Goal: Find specific page/section: Find specific page/section

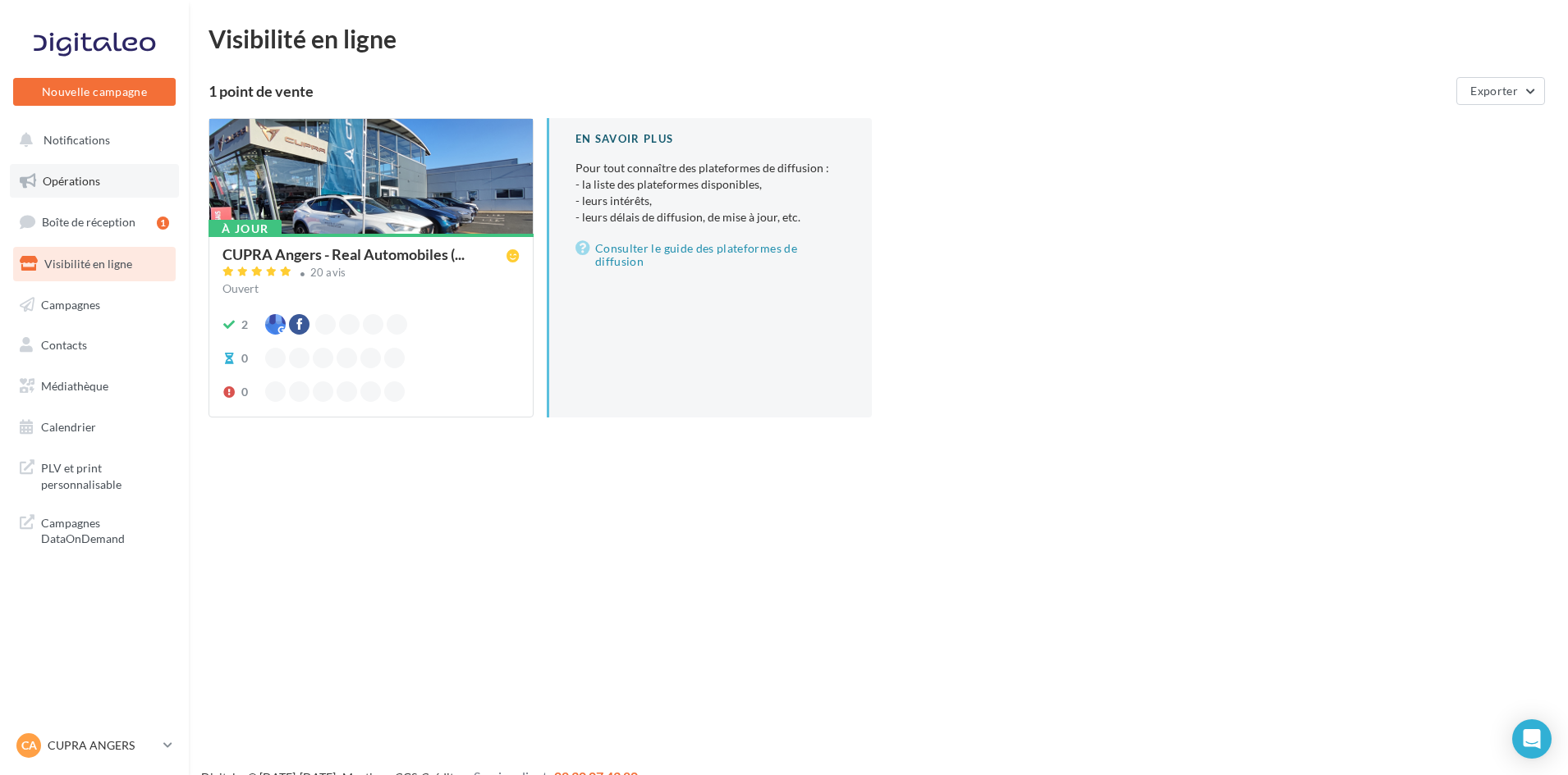
click at [95, 190] on link "Opérations" at bounding box center [94, 181] width 169 height 34
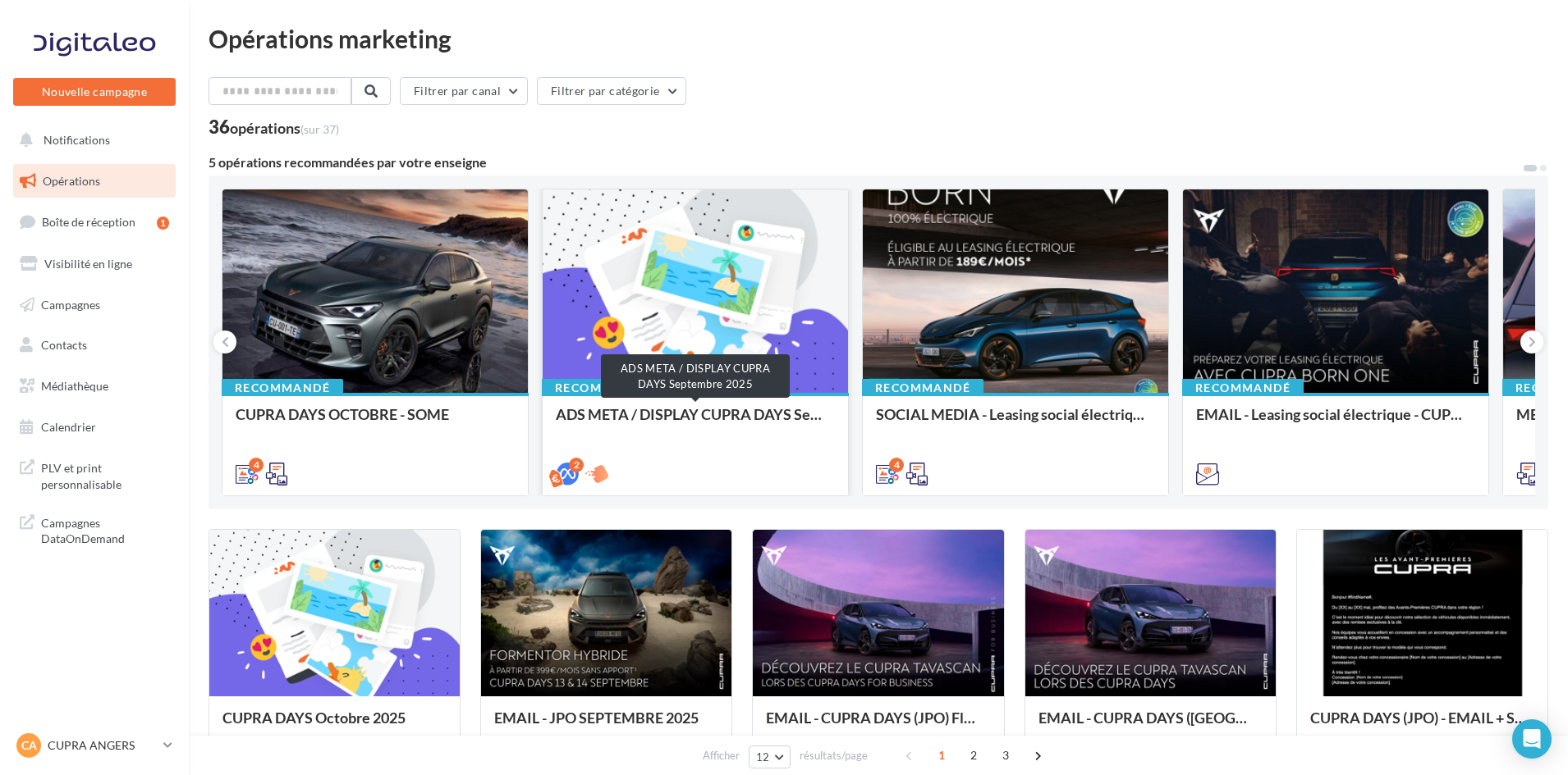
click at [655, 419] on div "ADS META / DISPLAY CUPRA DAYS Septembre 2025" at bounding box center [695, 423] width 279 height 33
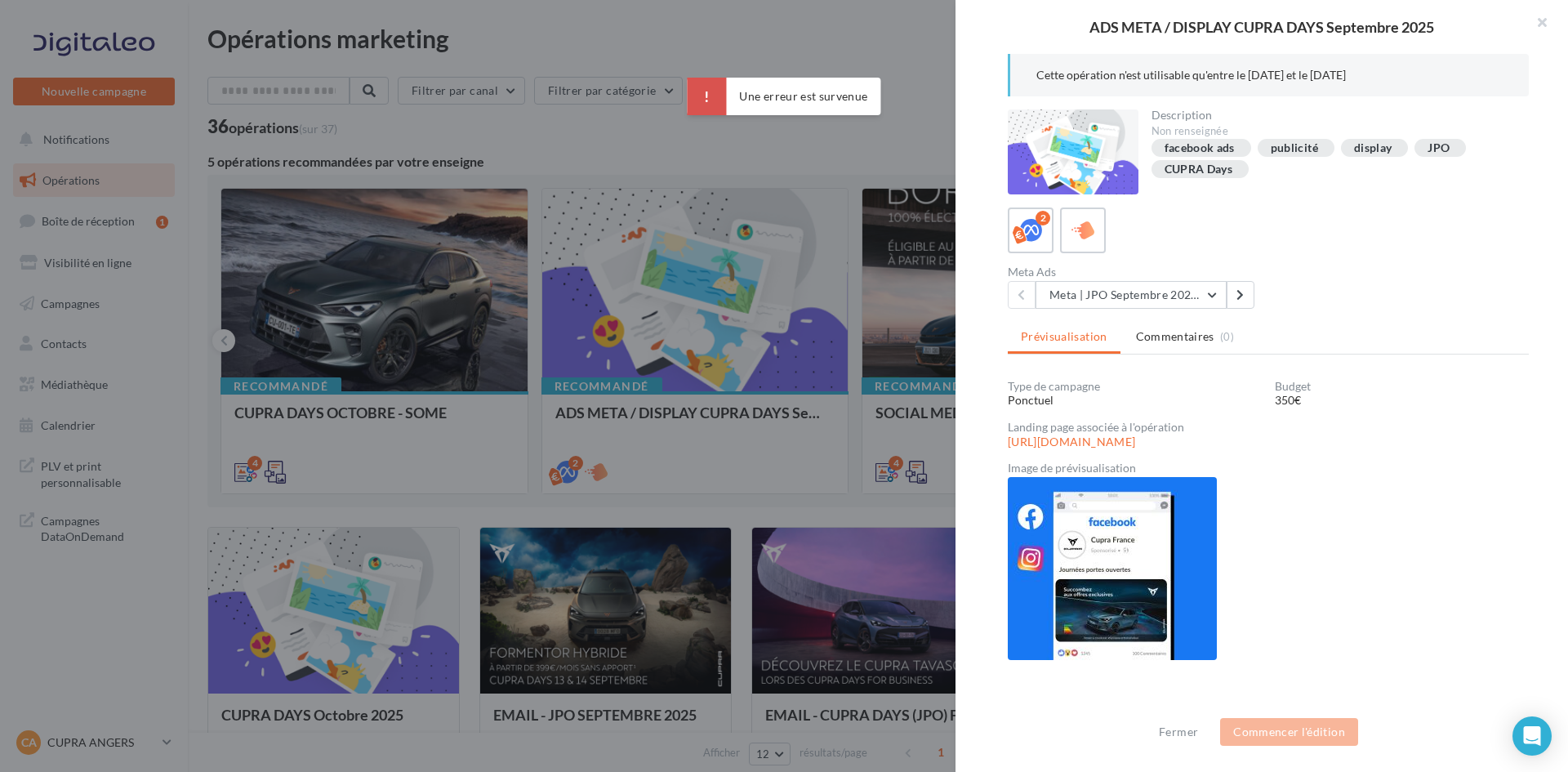
click at [711, 339] on div at bounding box center [784, 386] width 1568 height 772
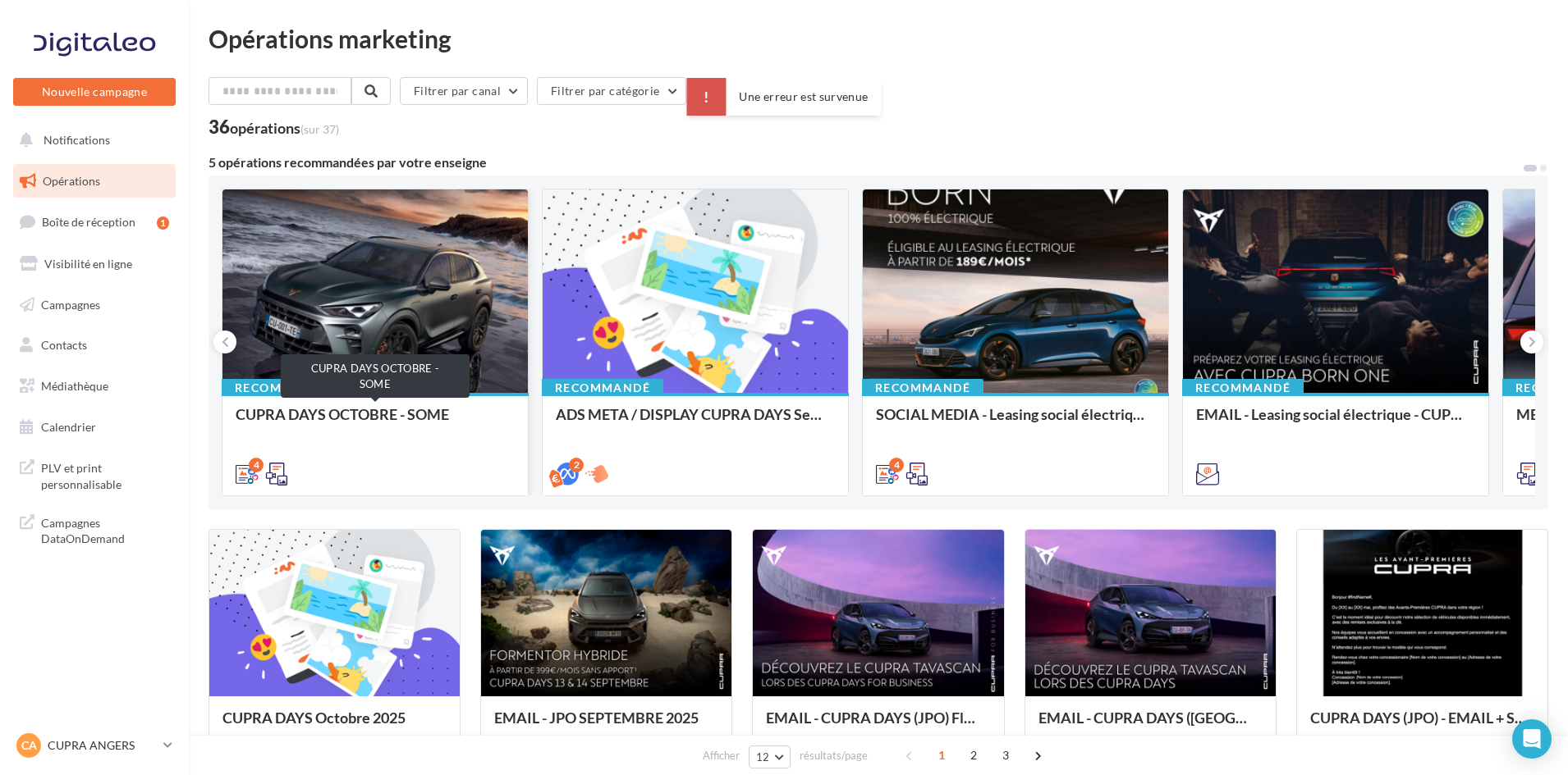
click at [381, 420] on div "CUPRA DAYS OCTOBRE - SOME" at bounding box center [374, 423] width 279 height 33
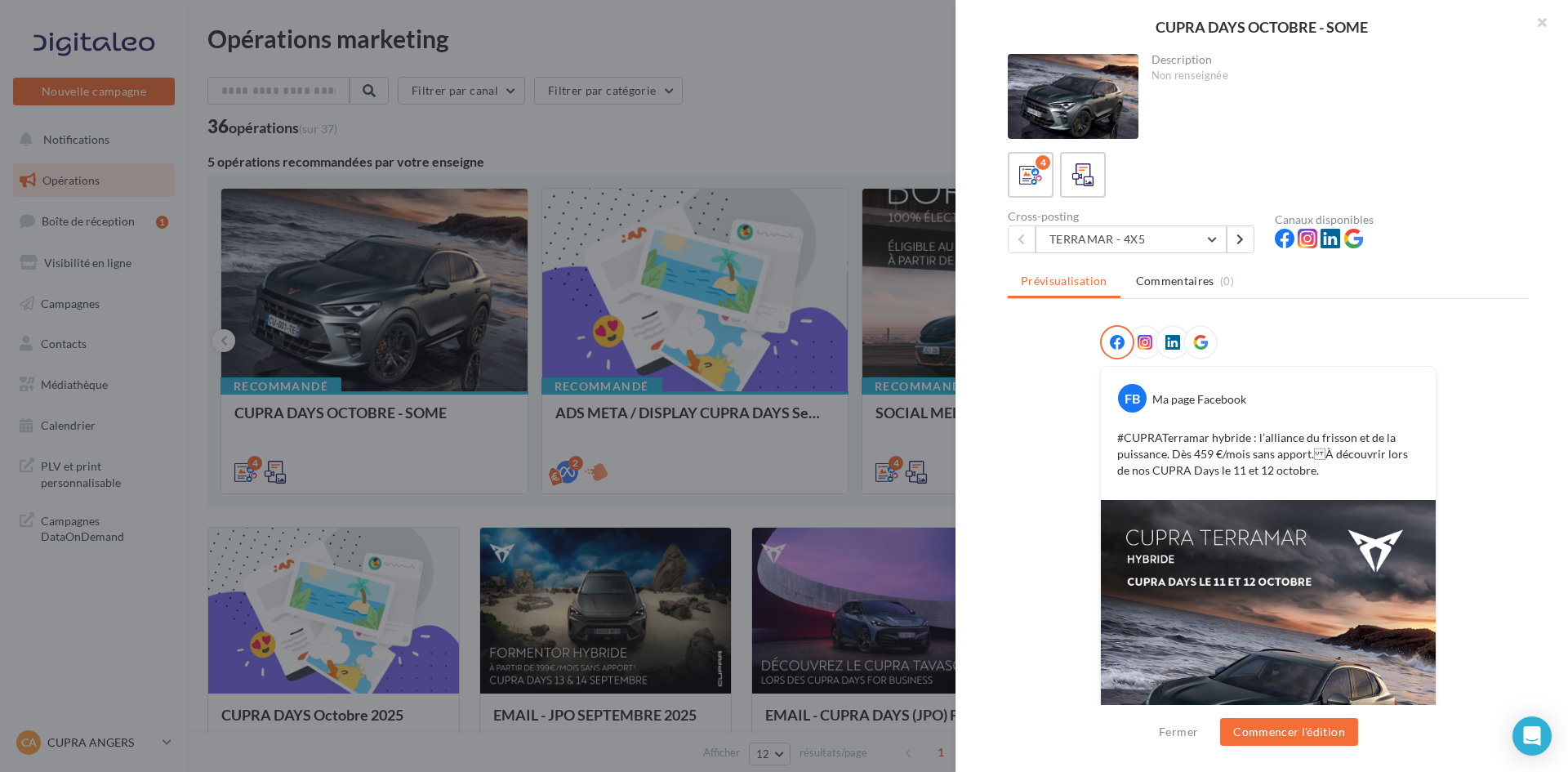
click at [669, 573] on div at bounding box center [784, 386] width 1568 height 772
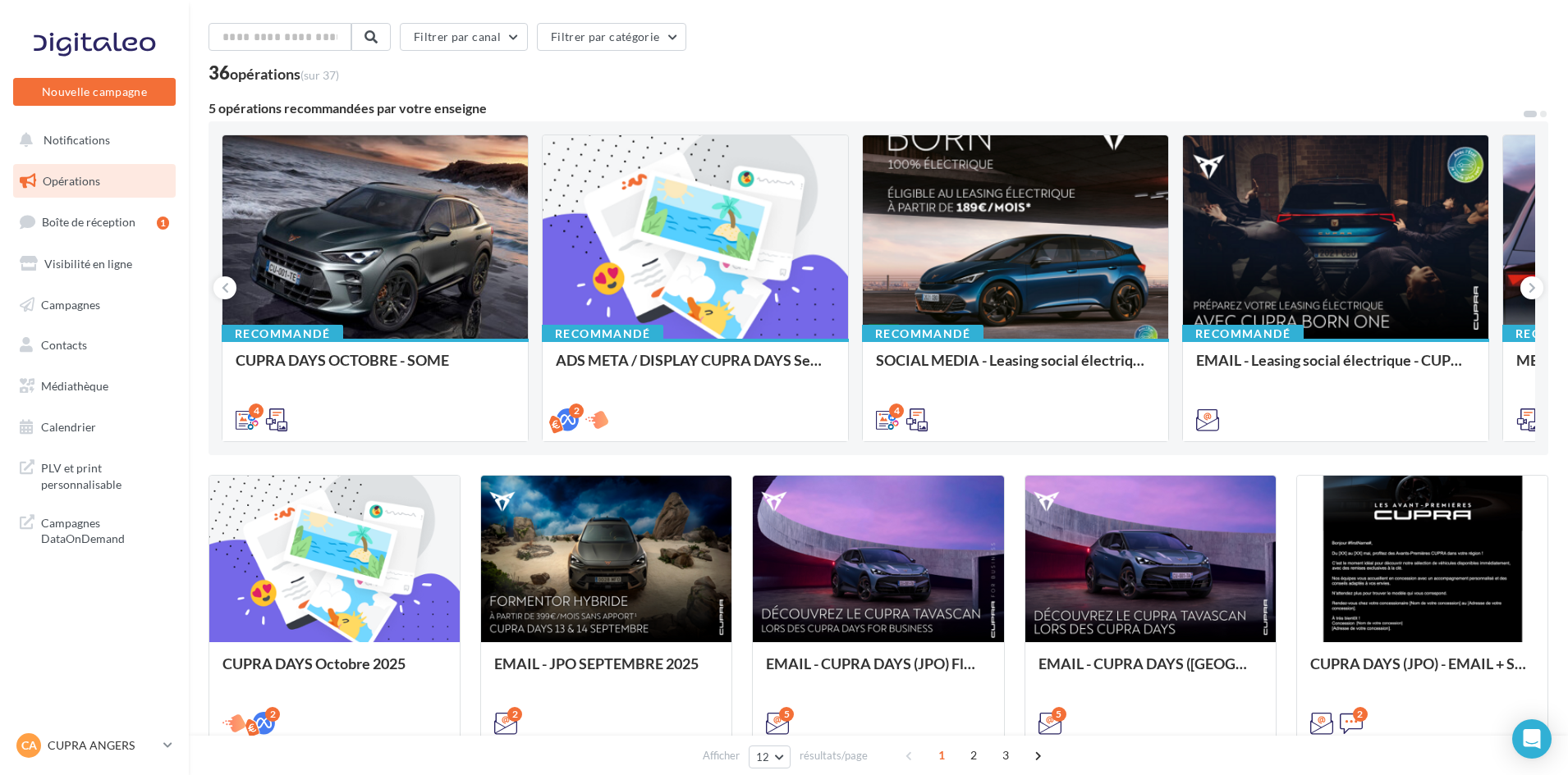
scroll to position [82, 0]
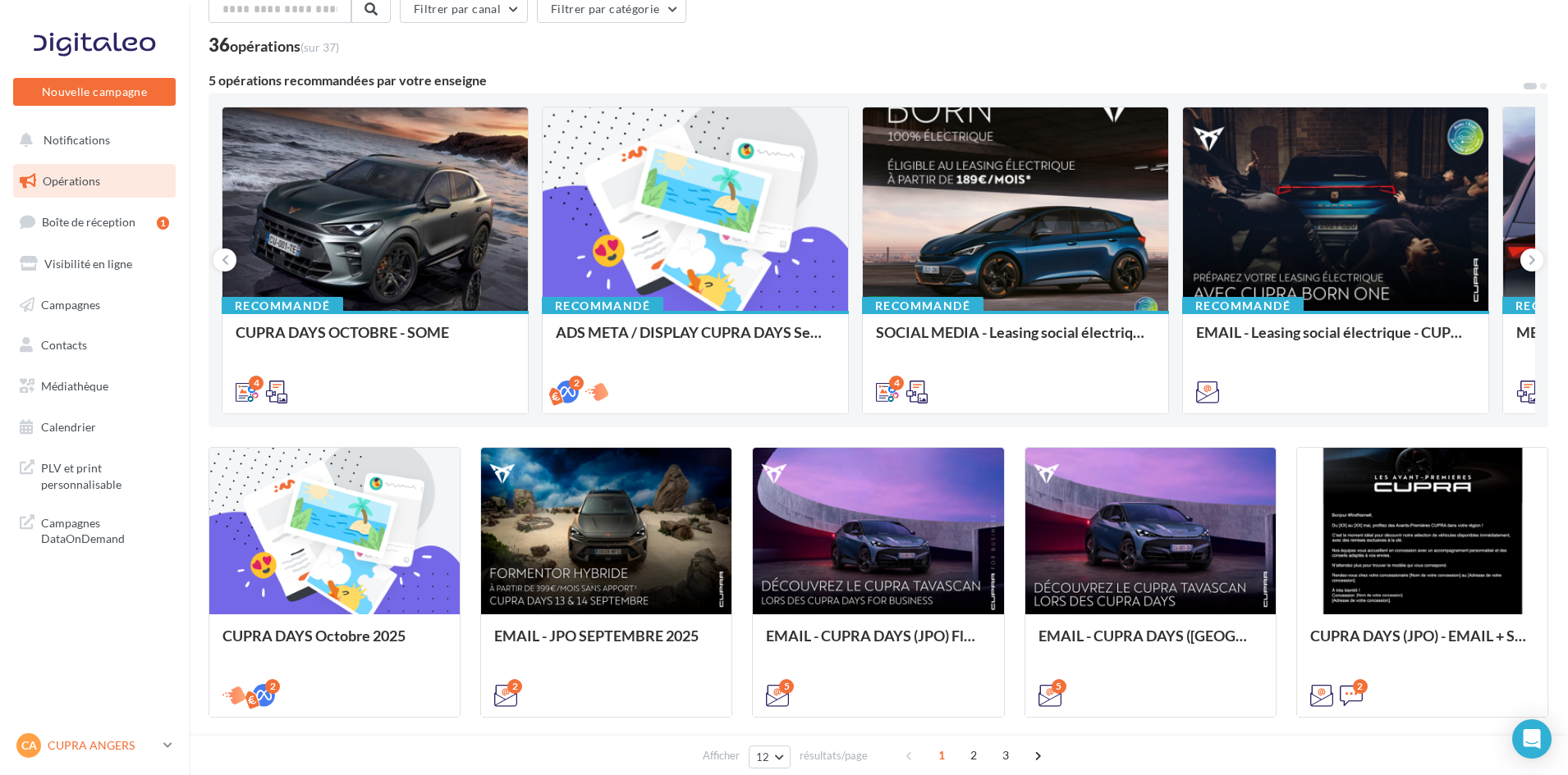
click at [100, 743] on p "CUPRA ANGERS" at bounding box center [101, 745] width 109 height 16
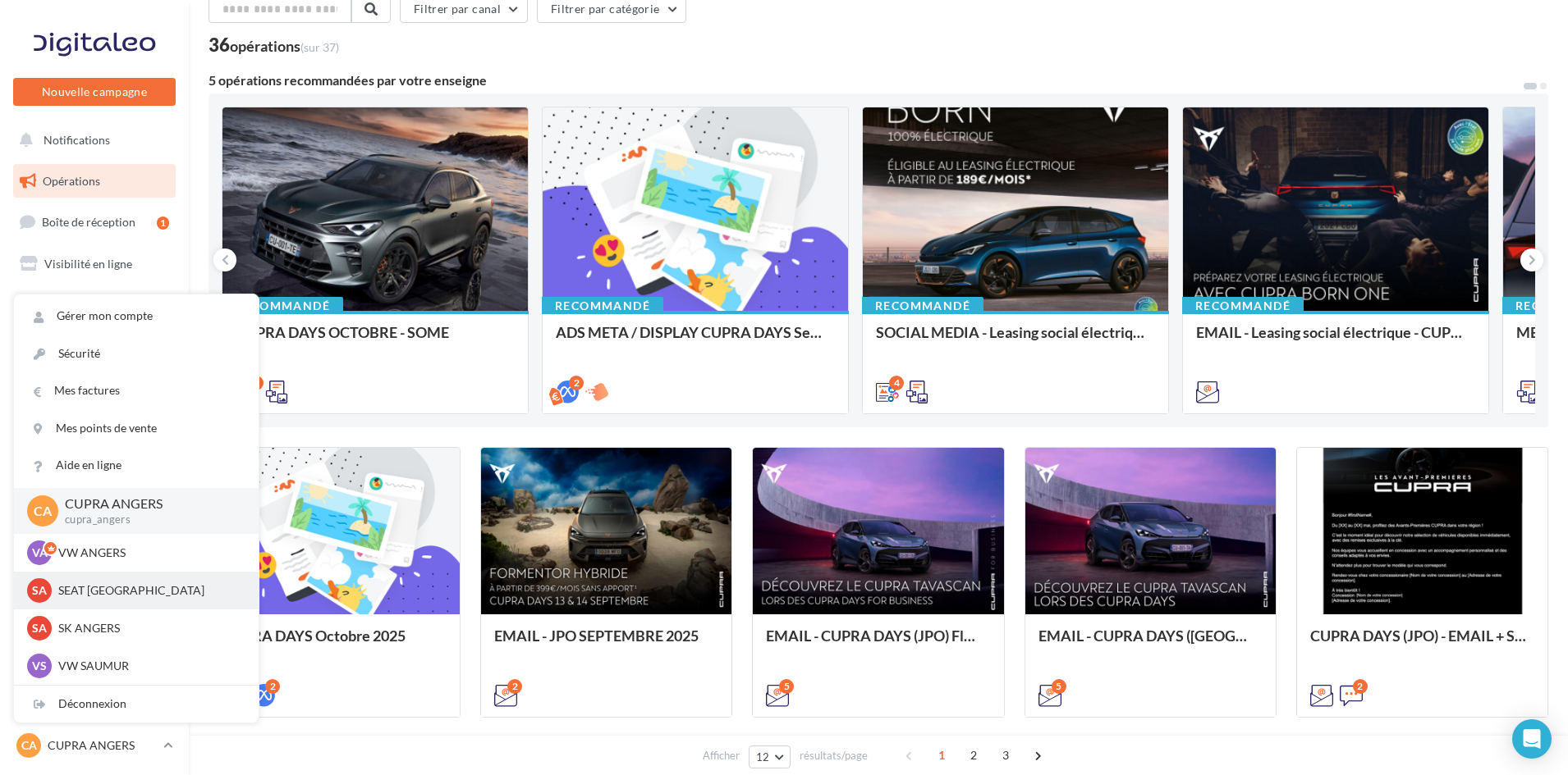
click at [123, 581] on div "SA SEAT [GEOGRAPHIC_DATA] SEAT-[GEOGRAPHIC_DATA]" at bounding box center [137, 590] width 218 height 25
